Goal: Task Accomplishment & Management: Complete application form

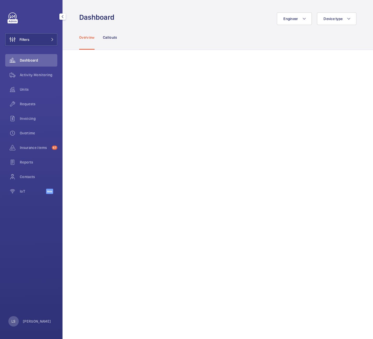
drag, startPoint x: 33, startPoint y: 109, endPoint x: 33, endPoint y: 112, distance: 3.2
click at [33, 111] on div "Requests" at bounding box center [31, 105] width 52 height 15
click at [29, 107] on div "Requests" at bounding box center [31, 104] width 52 height 12
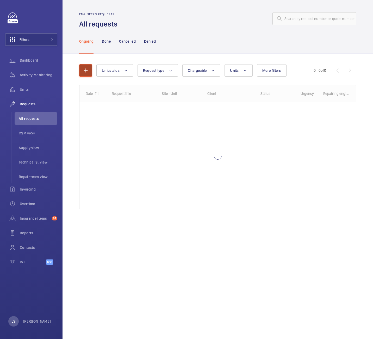
click at [89, 69] on button "button" at bounding box center [85, 70] width 13 height 12
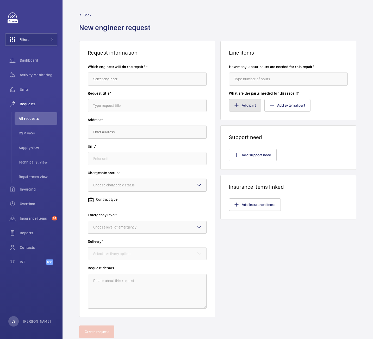
click at [246, 106] on button "Add part" at bounding box center [245, 105] width 32 height 12
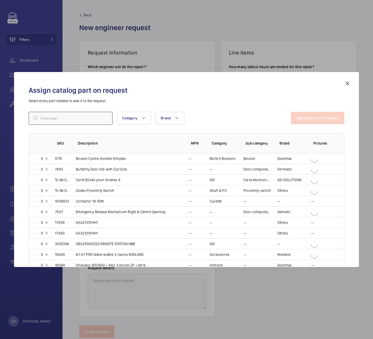
click at [57, 120] on input "text" at bounding box center [71, 118] width 84 height 13
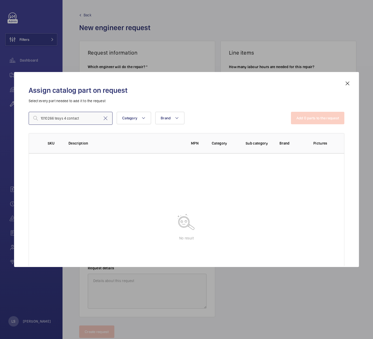
drag, startPoint x: 84, startPoint y: 120, endPoint x: -2, endPoint y: 107, distance: 86.8
click at [0, 107] on html "Filters Dashboard Activity Monitoring Units Requests All requests CSM view Supp…" at bounding box center [186, 169] width 373 height 339
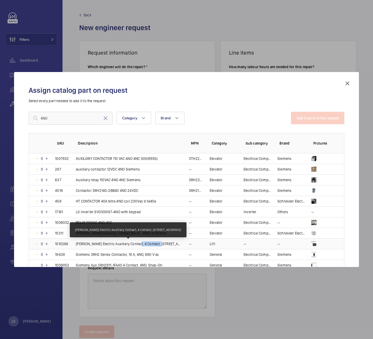
drag, startPoint x: 135, startPoint y: 244, endPoint x: 158, endPoint y: 245, distance: 23.7
click at [158, 245] on p "[PERSON_NAME] Electric Auxiliary Contact, 4 Contact, [STREET_ADDRESS]" at bounding box center [129, 243] width 107 height 5
copy p "4 Contact, 4NO"
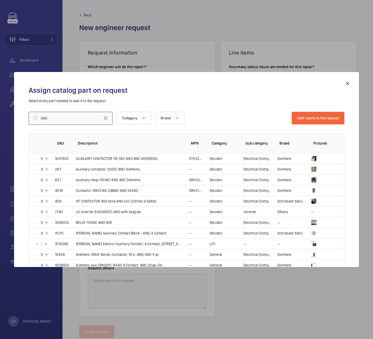
drag, startPoint x: 54, startPoint y: 118, endPoint x: 5, endPoint y: 115, distance: 49.0
click at [10, 116] on div "Assign catalog part on request Select every part needed to add it to the reques…" at bounding box center [186, 169] width 373 height 339
paste input "4 Contact,"
click at [76, 118] on input "4 Contact, 4NO" at bounding box center [71, 118] width 84 height 13
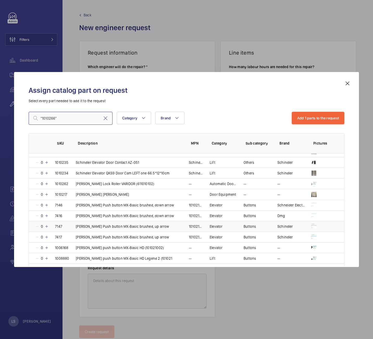
scroll to position [572, 0]
type input ""1010266""
click at [350, 84] on mat-icon at bounding box center [347, 83] width 6 height 6
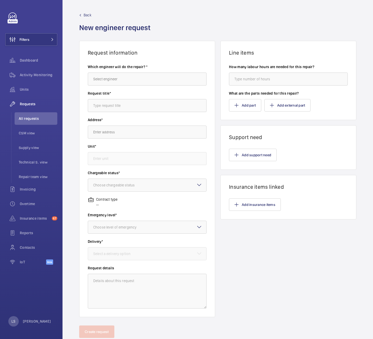
click at [290, 282] on div "Line items How many labour hours are needed for this repair? What are the parts…" at bounding box center [288, 179] width 136 height 277
